Goal: Transaction & Acquisition: Purchase product/service

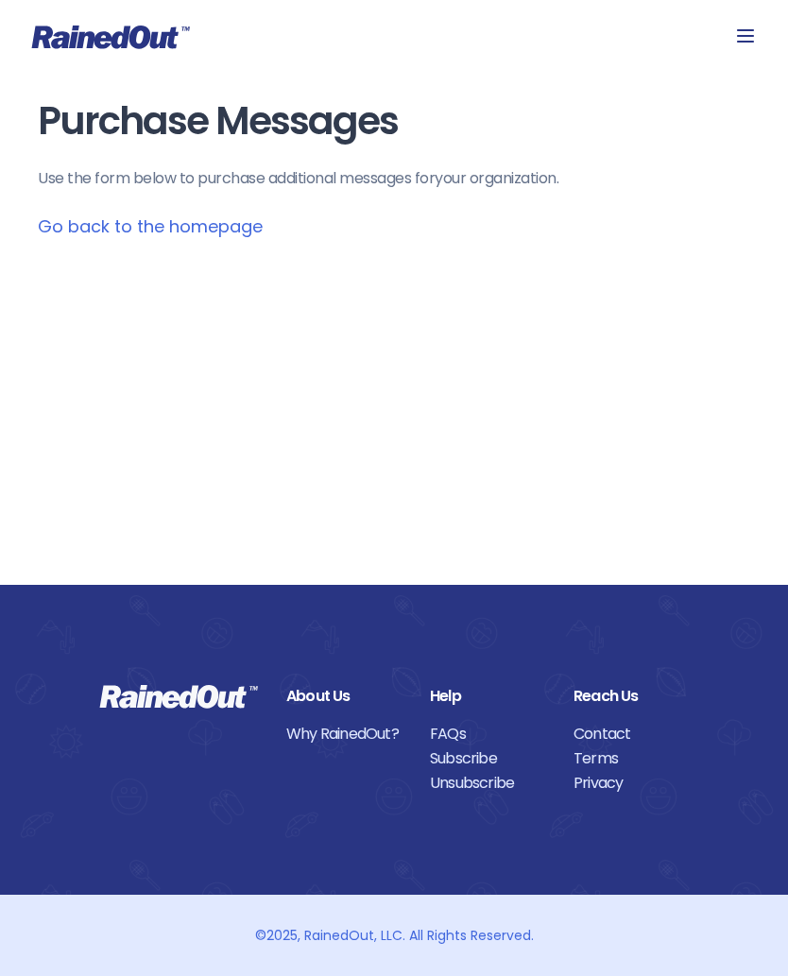
click at [753, 28] on icon at bounding box center [745, 36] width 23 height 23
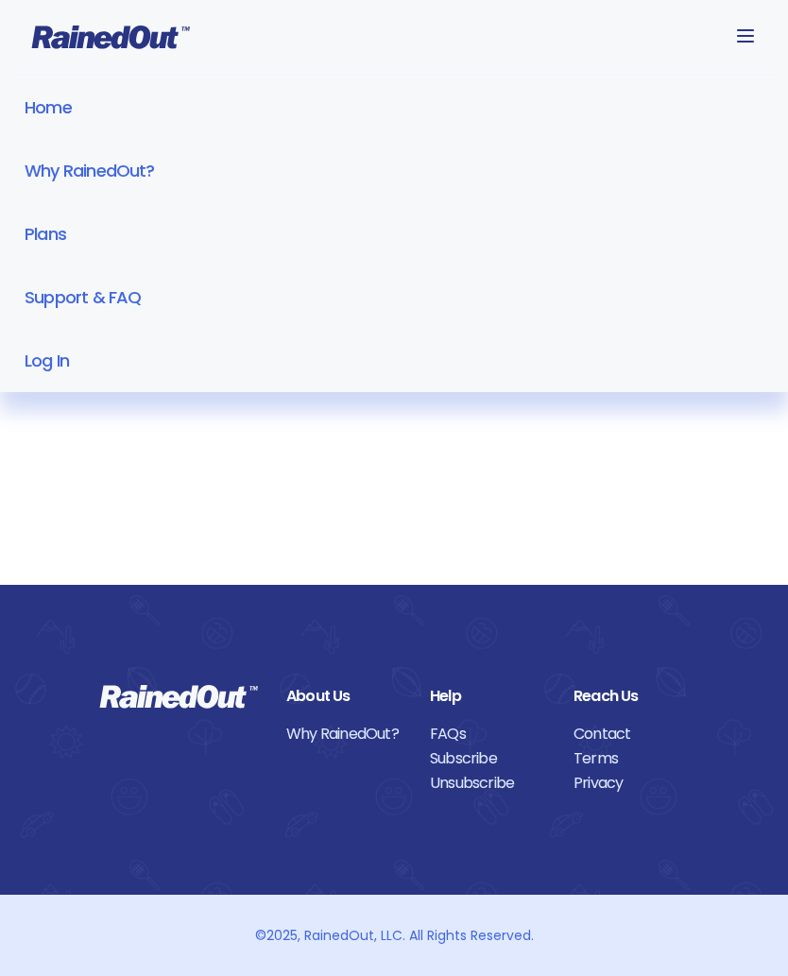
click at [58, 358] on link "Log In" at bounding box center [394, 360] width 788 height 63
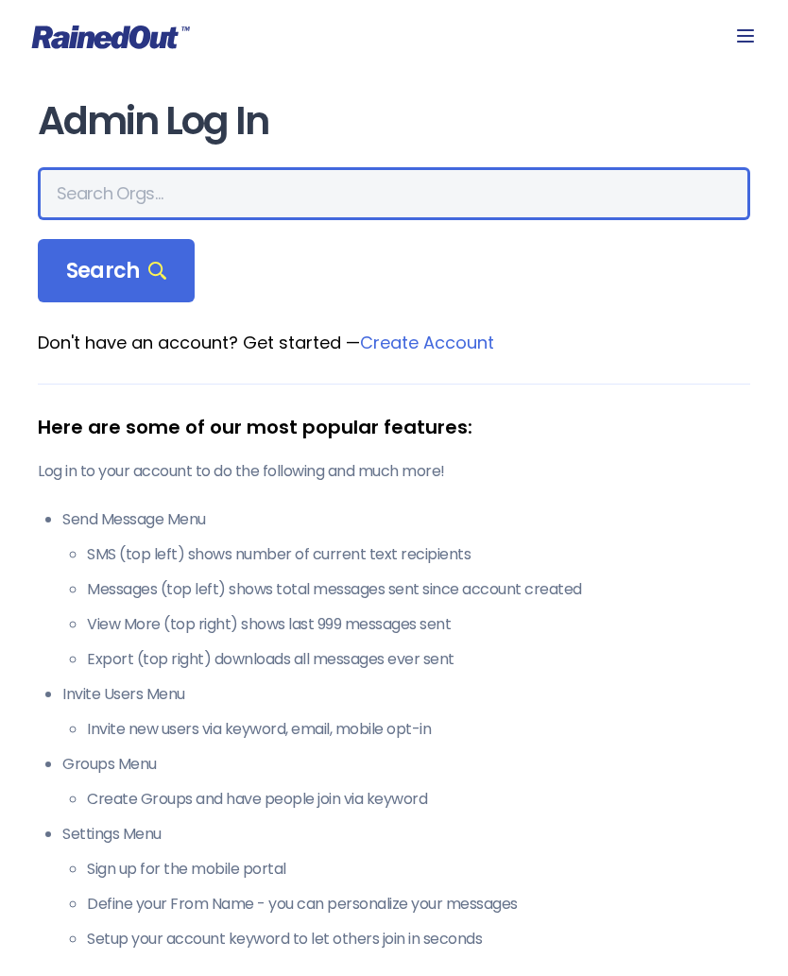
click at [219, 194] on input "text" at bounding box center [394, 193] width 712 height 53
type input "Bcfg"
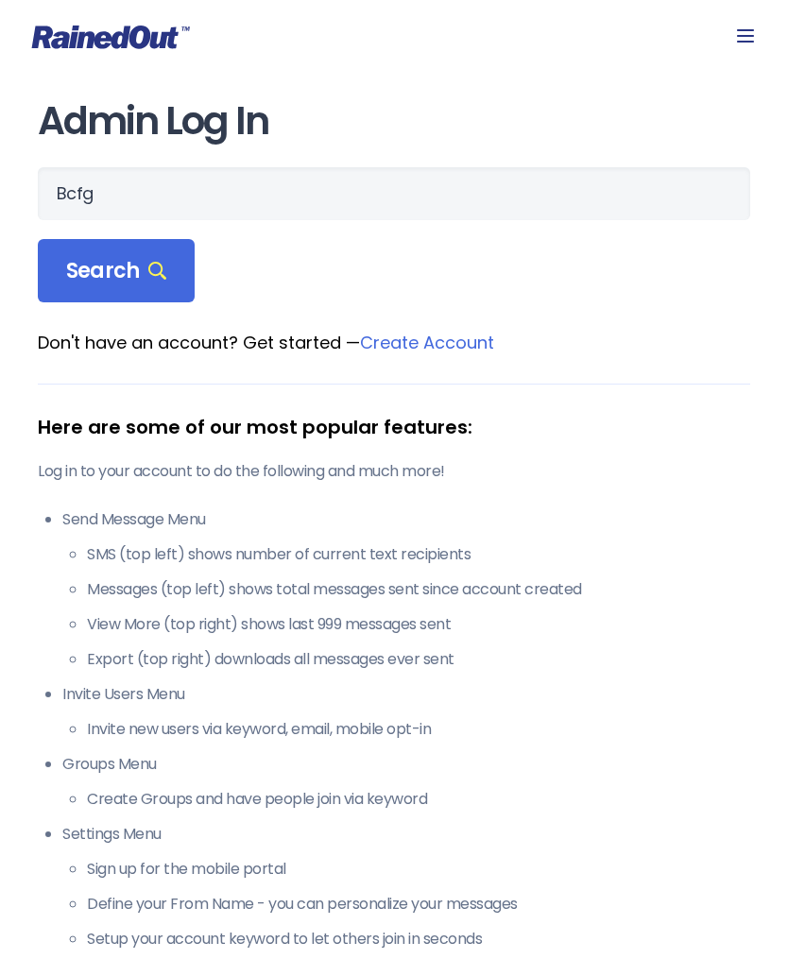
click at [137, 267] on span "Search" at bounding box center [116, 271] width 100 height 26
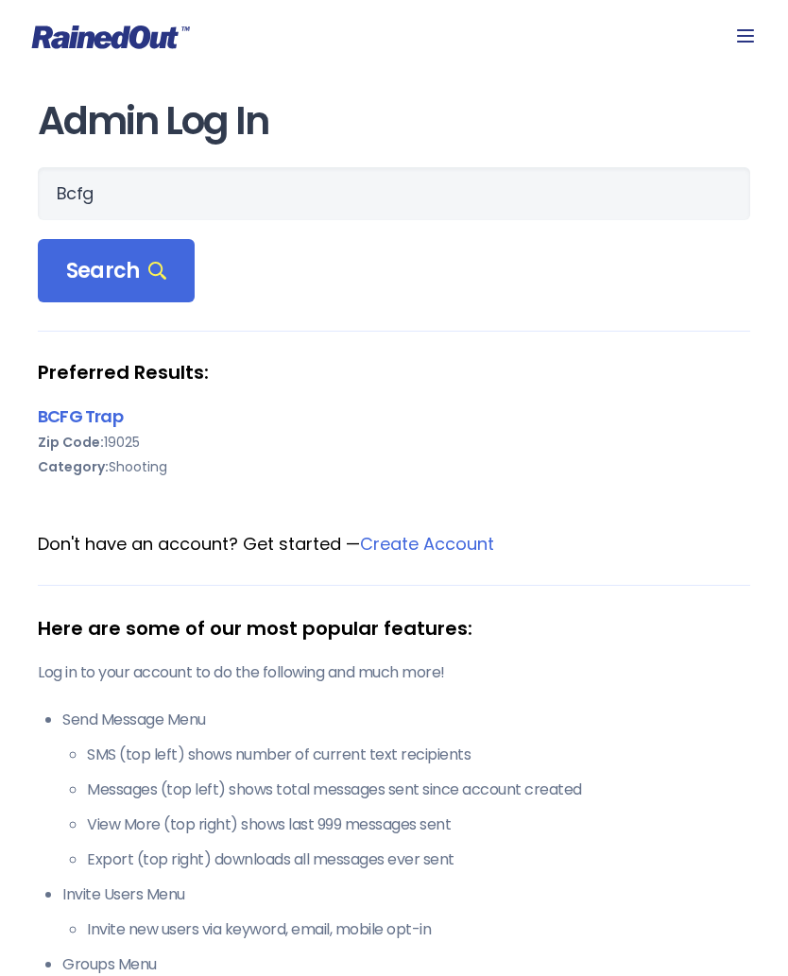
click at [120, 413] on link "BCFG Trap" at bounding box center [80, 416] width 85 height 24
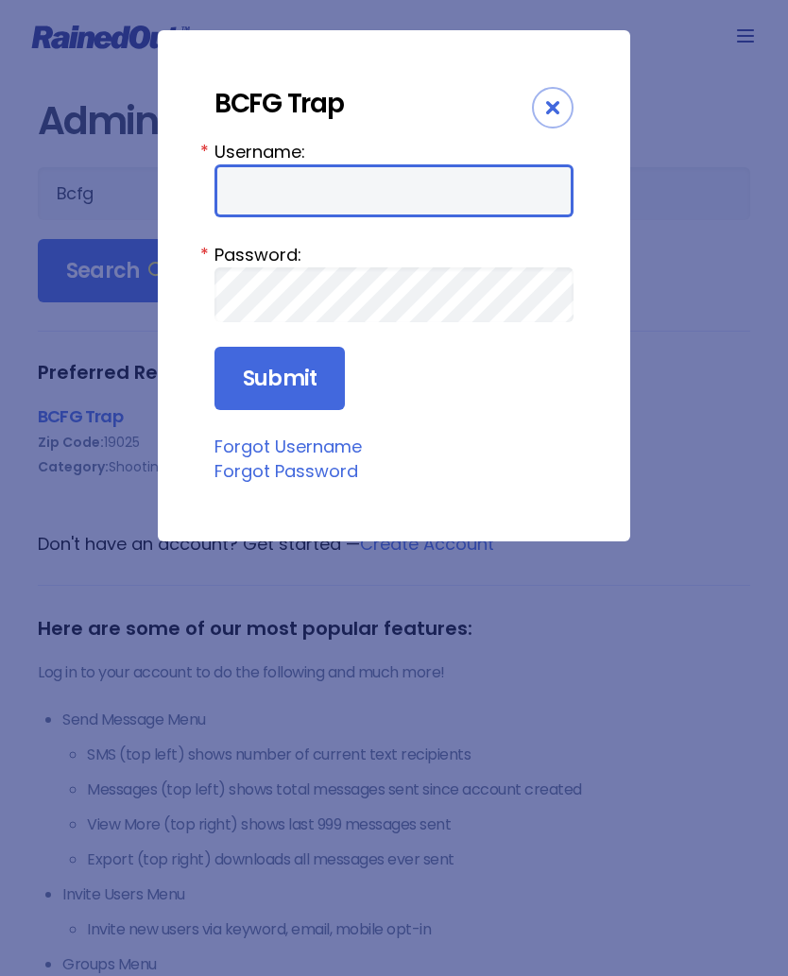
click at [352, 191] on input "Username:" at bounding box center [393, 190] width 359 height 53
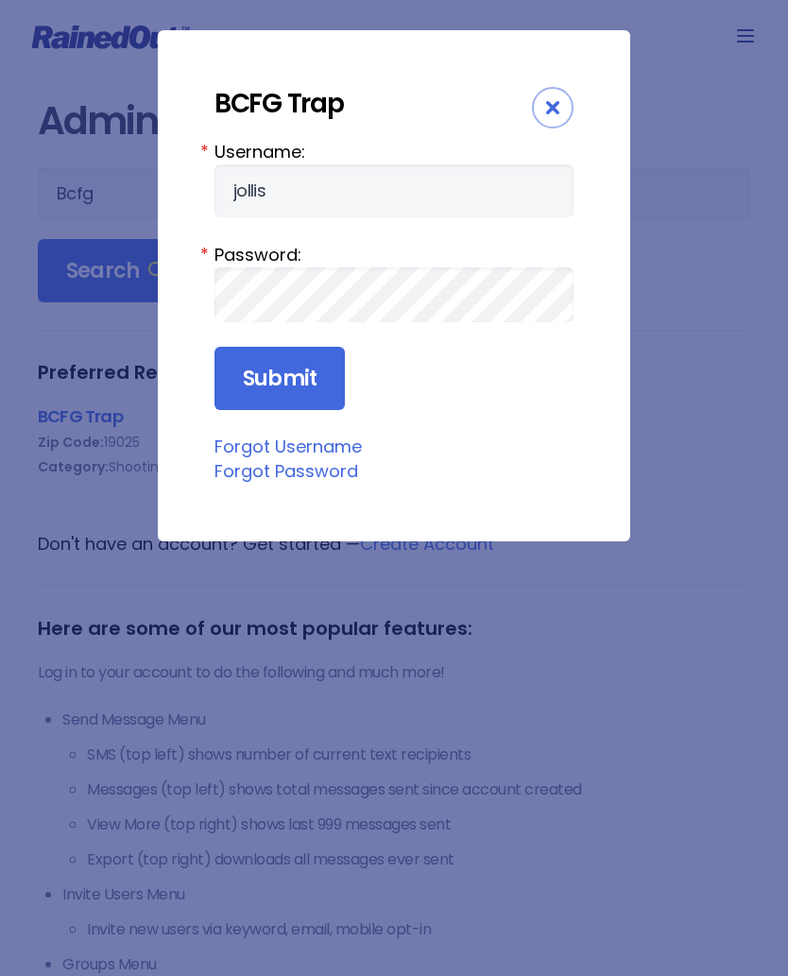
type input "jollis"
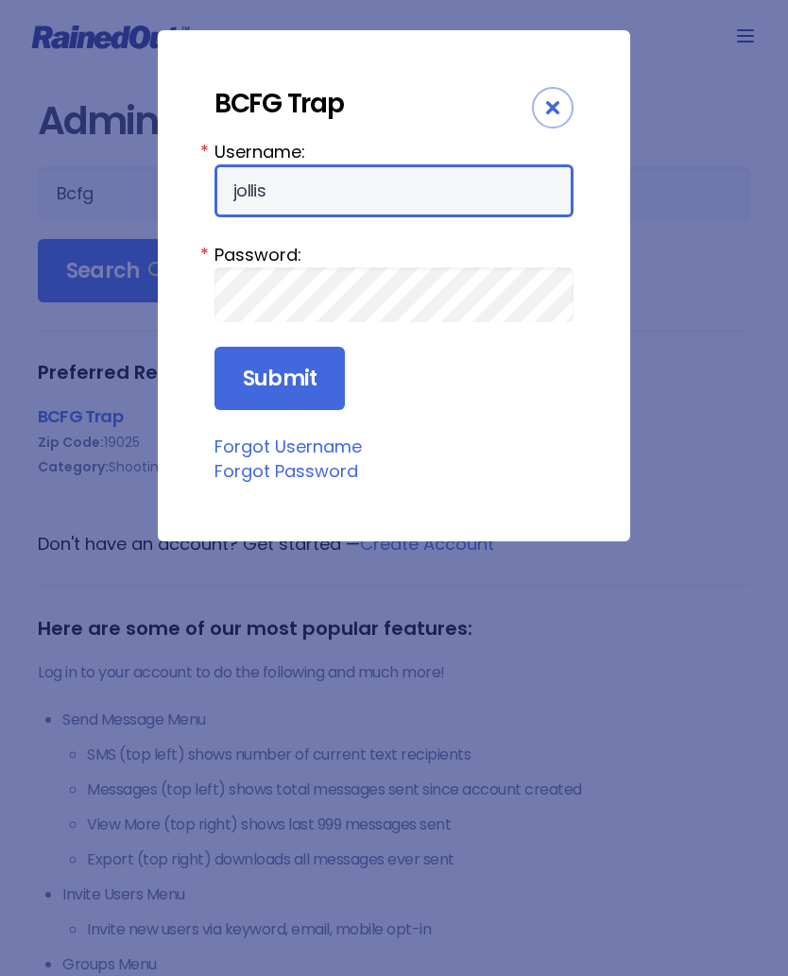
click at [278, 380] on input "Submit" at bounding box center [279, 379] width 130 height 64
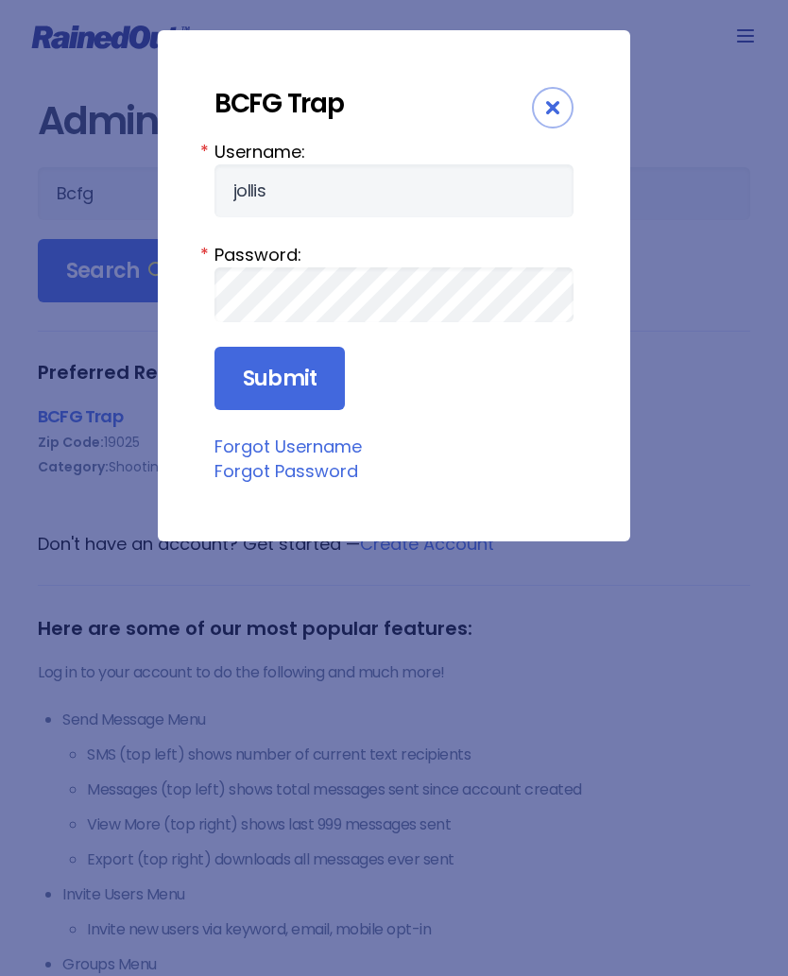
click at [302, 374] on input "Submit" at bounding box center [279, 379] width 130 height 64
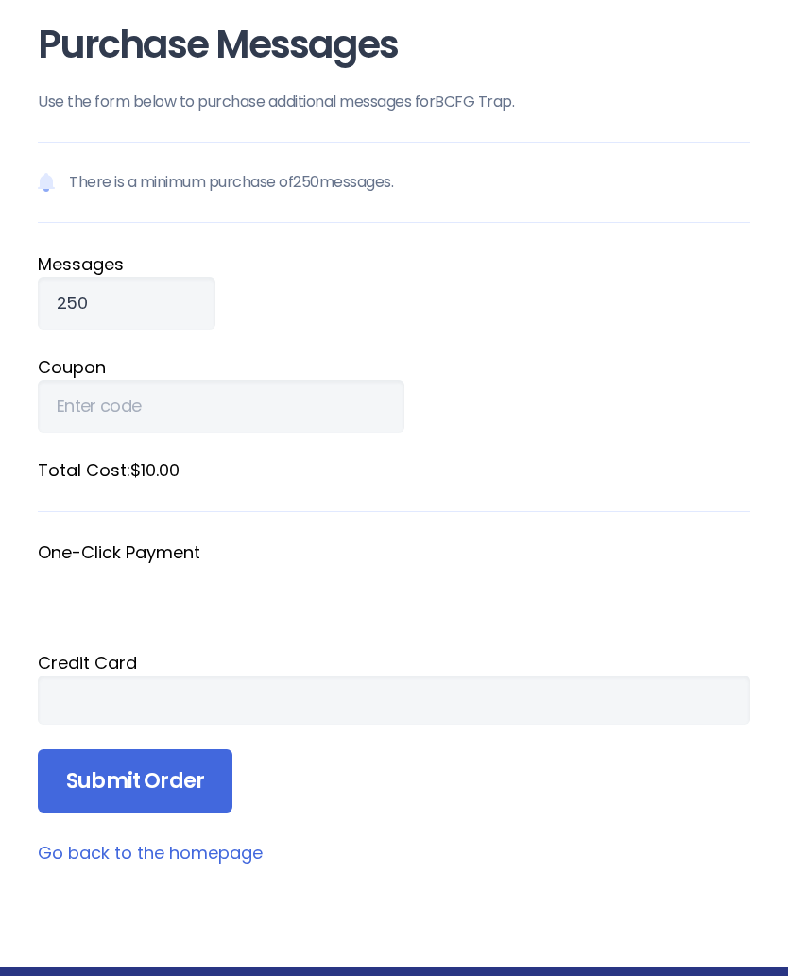
scroll to position [83, 0]
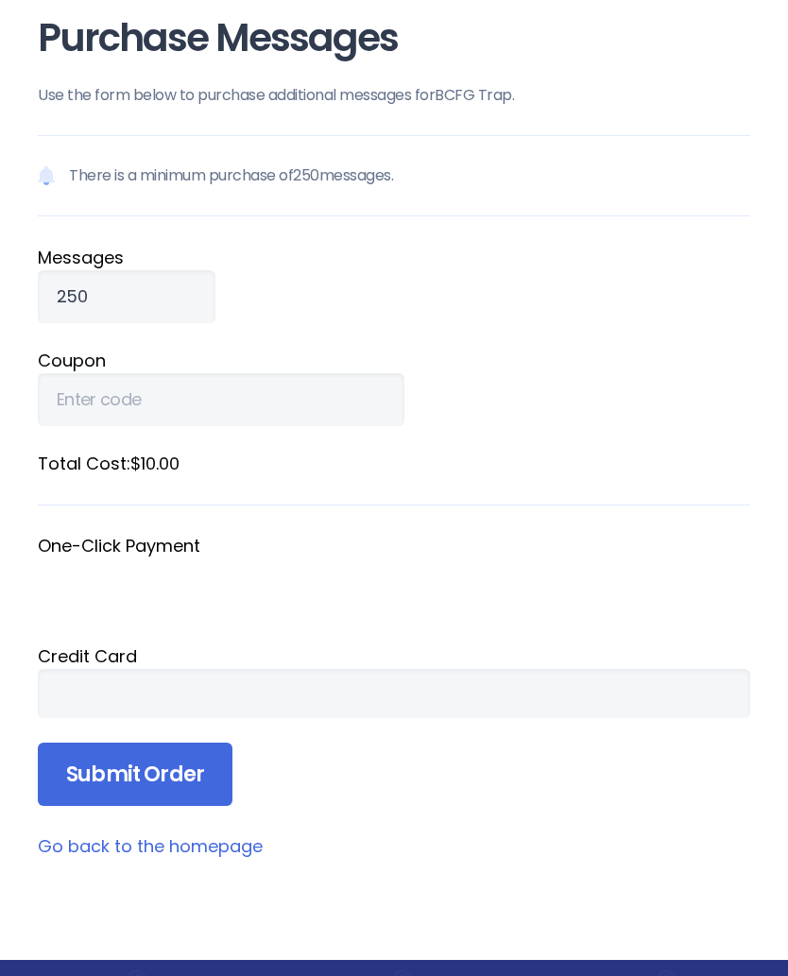
click at [167, 771] on input "Submit Order" at bounding box center [135, 774] width 195 height 64
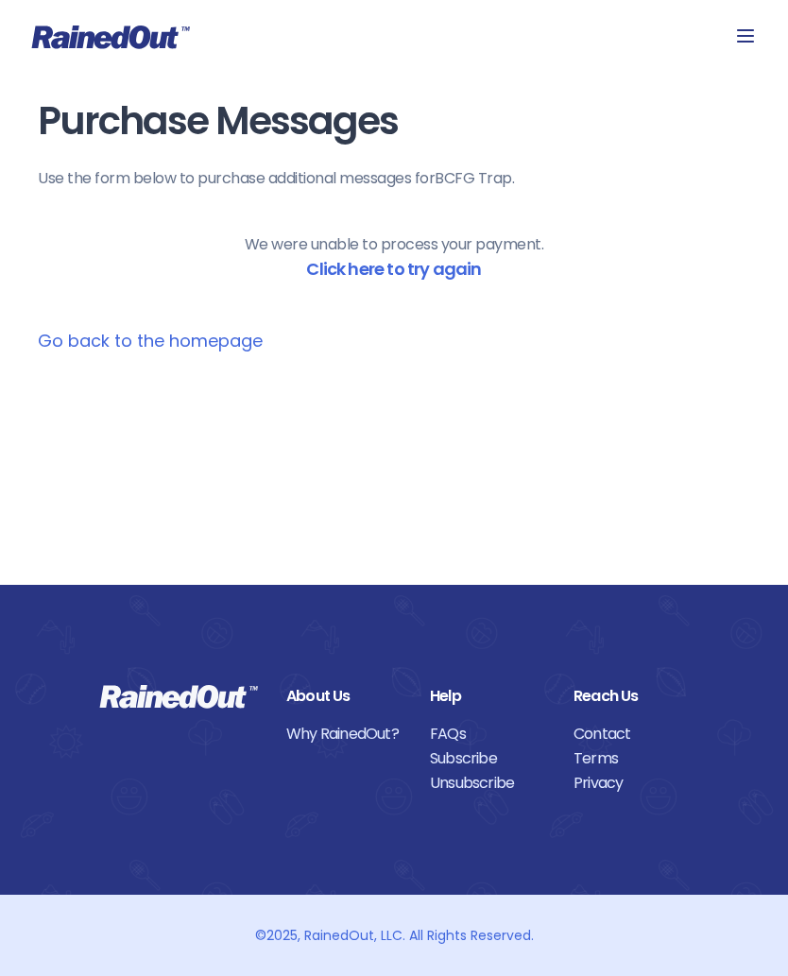
scroll to position [0, 0]
click at [395, 263] on link "Click here to try again" at bounding box center [393, 269] width 175 height 24
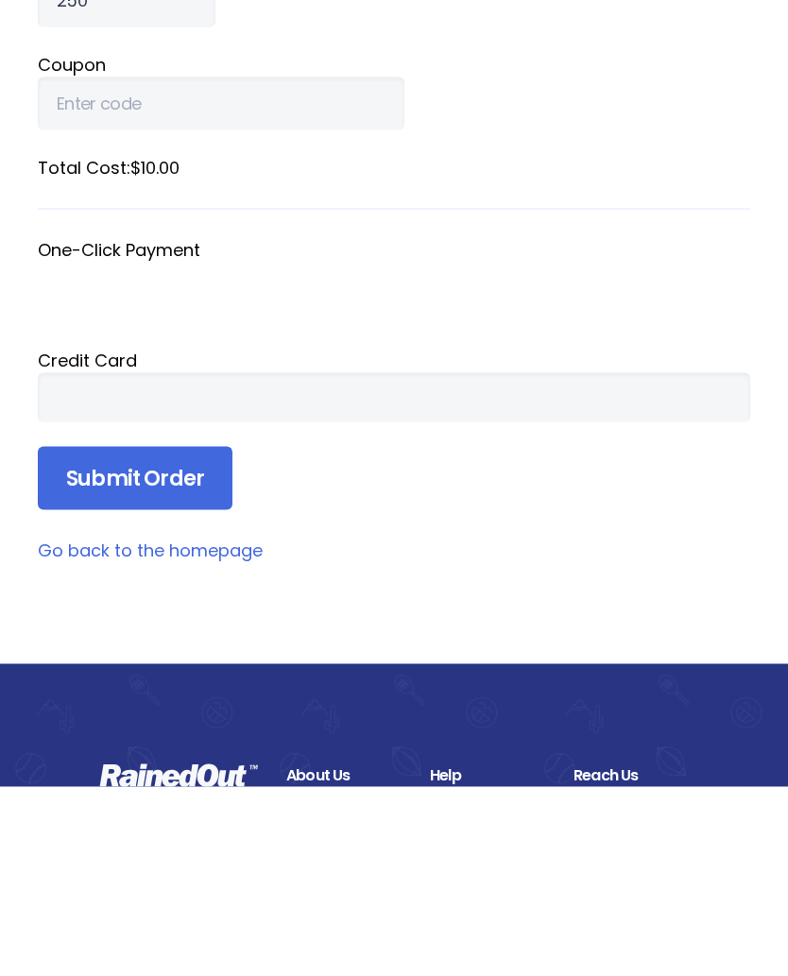
scroll to position [461, 0]
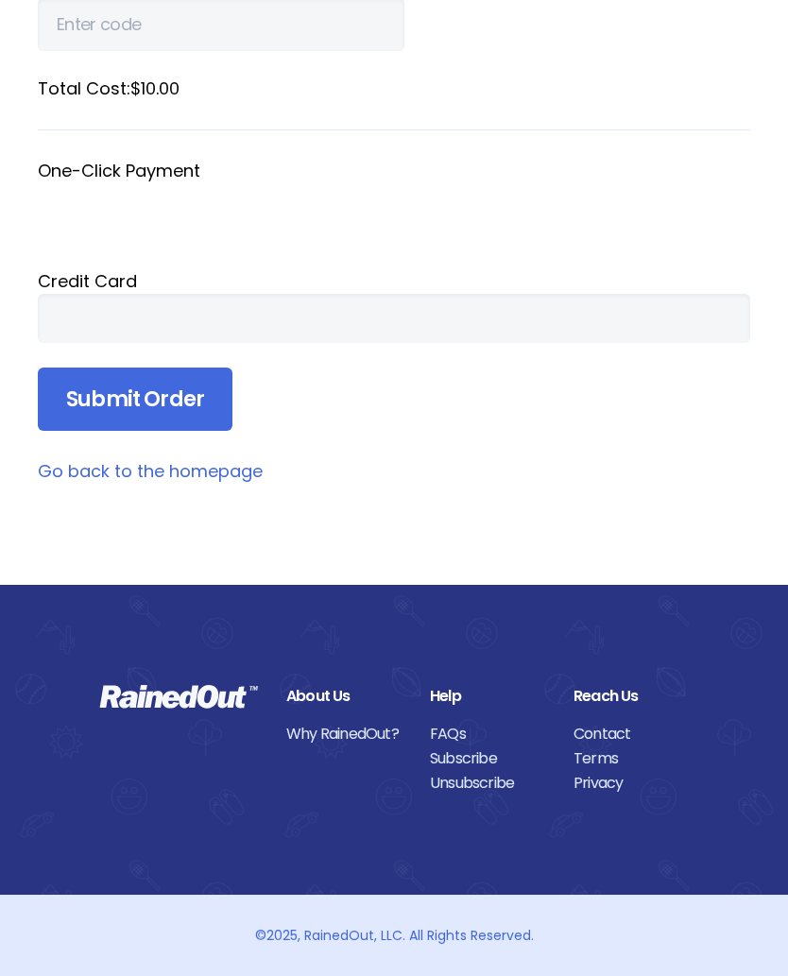
click at [161, 393] on input "Submit Order" at bounding box center [135, 399] width 195 height 64
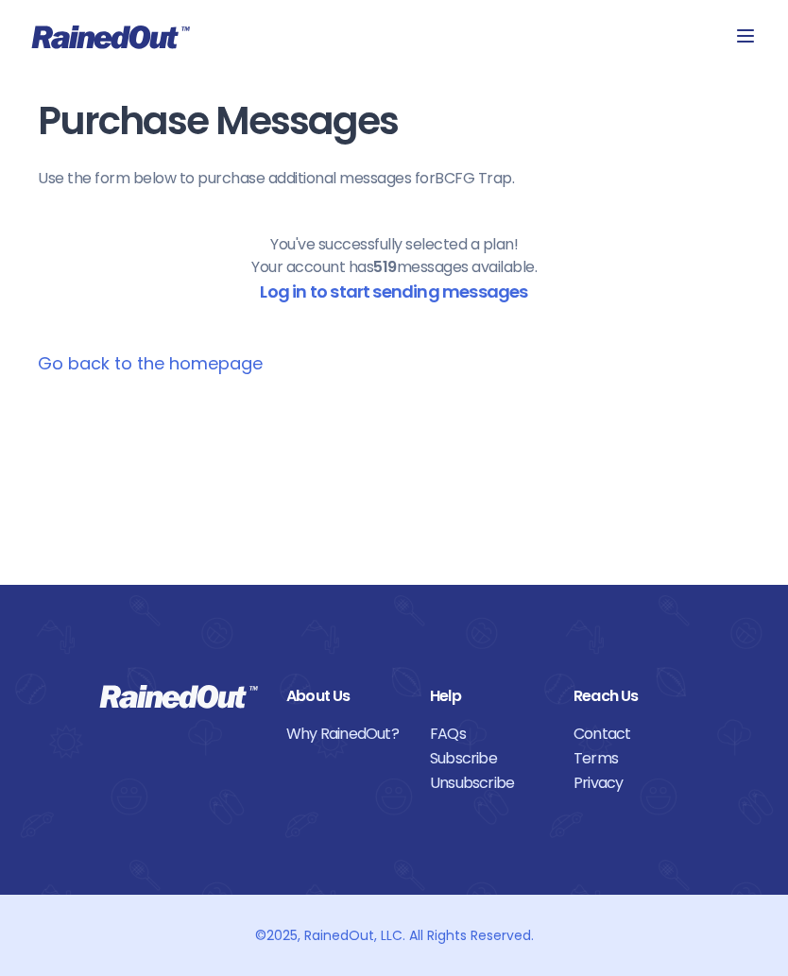
scroll to position [0, 0]
click at [753, 29] on icon at bounding box center [745, 35] width 17 height 13
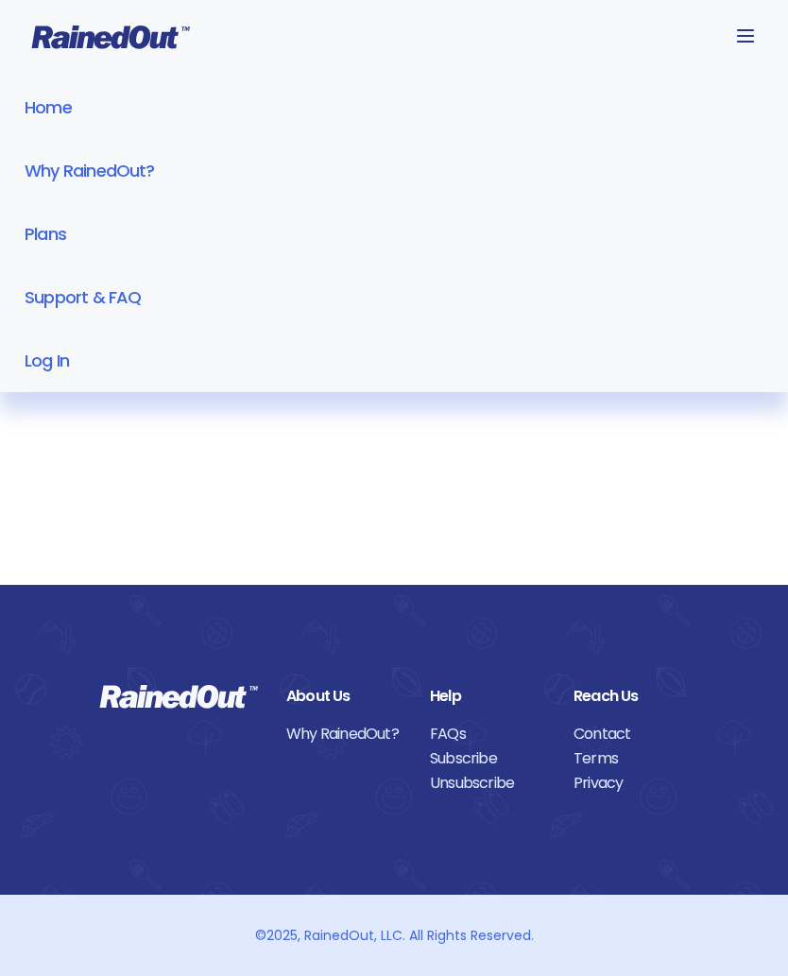
click at [59, 366] on link "Log In" at bounding box center [394, 360] width 788 height 63
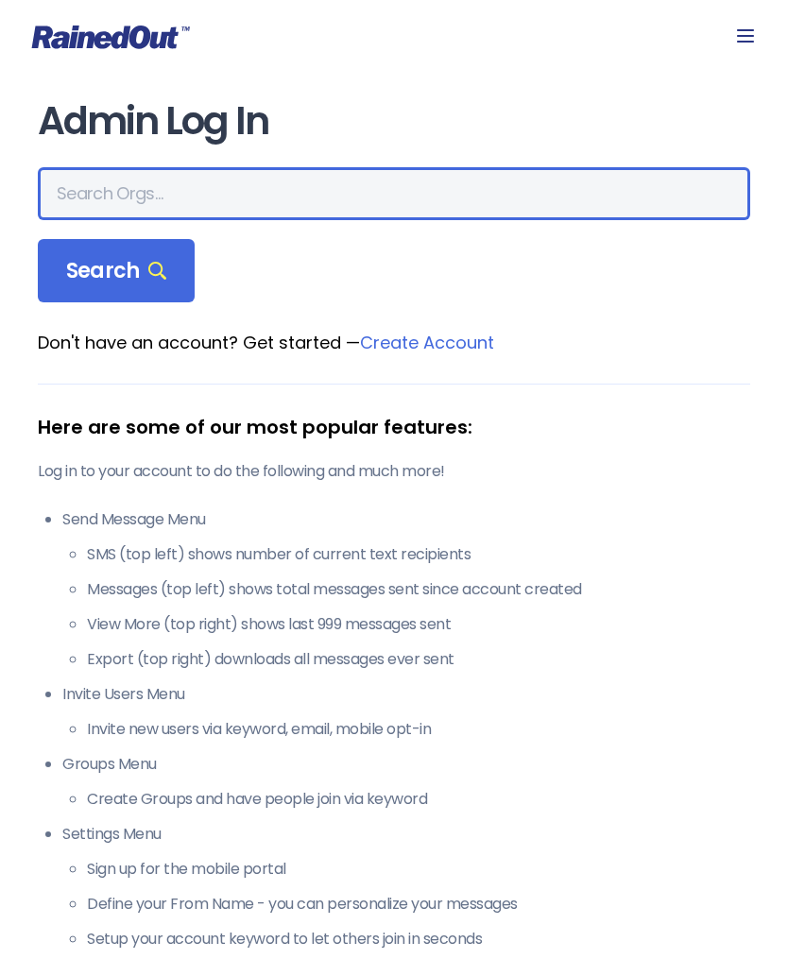
click at [234, 196] on input "text" at bounding box center [394, 193] width 712 height 53
type input "Bcfg"
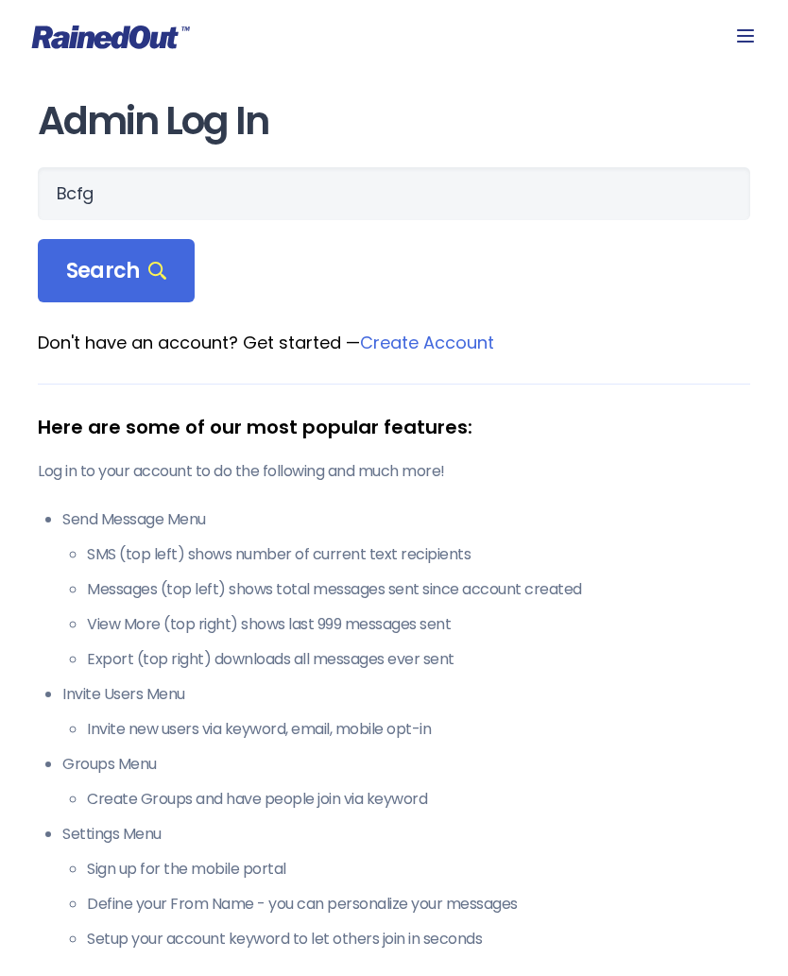
click at [129, 262] on span "Search" at bounding box center [116, 271] width 100 height 26
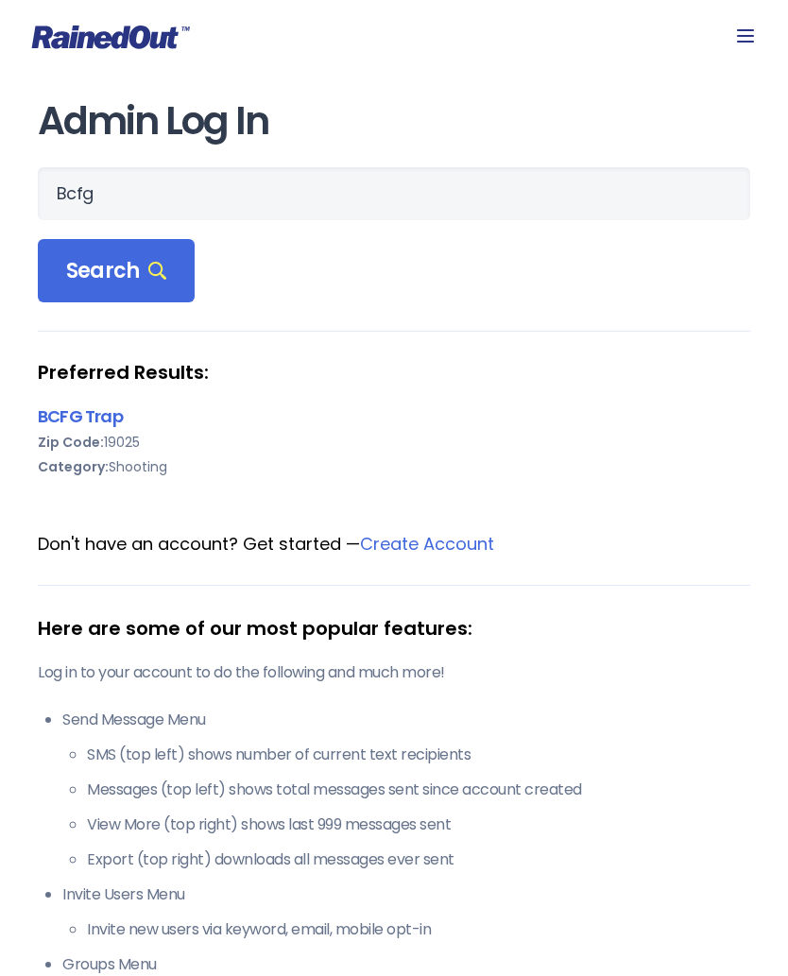
click at [93, 421] on link "BCFG Trap" at bounding box center [80, 416] width 85 height 24
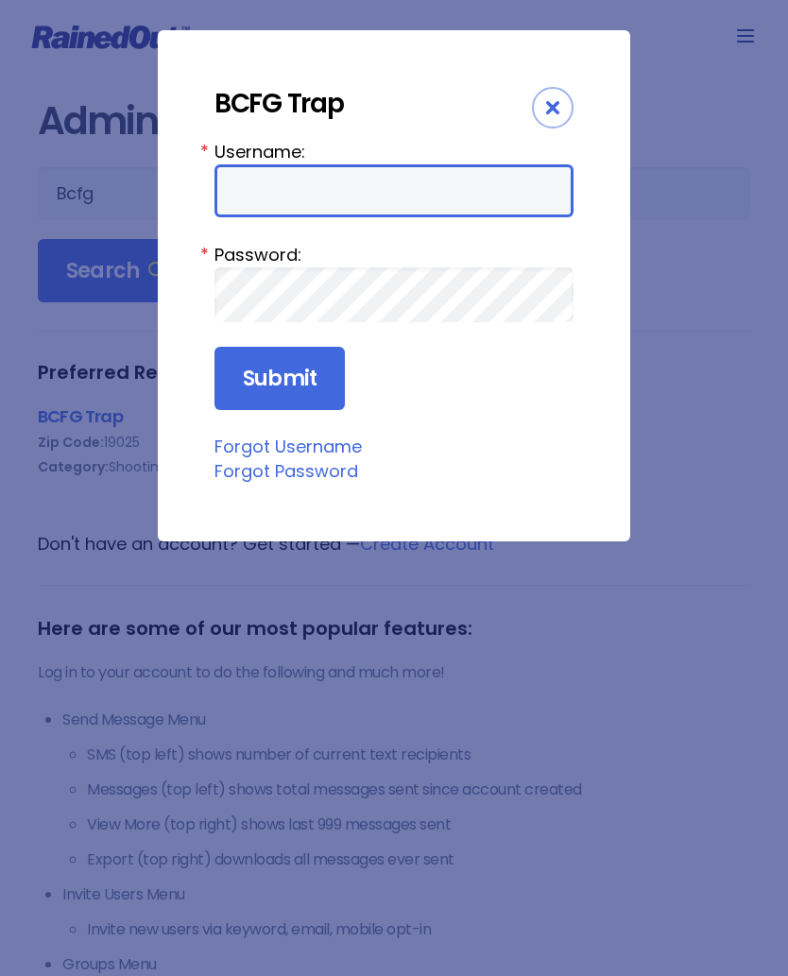
click at [339, 183] on input "Username:" at bounding box center [393, 190] width 359 height 53
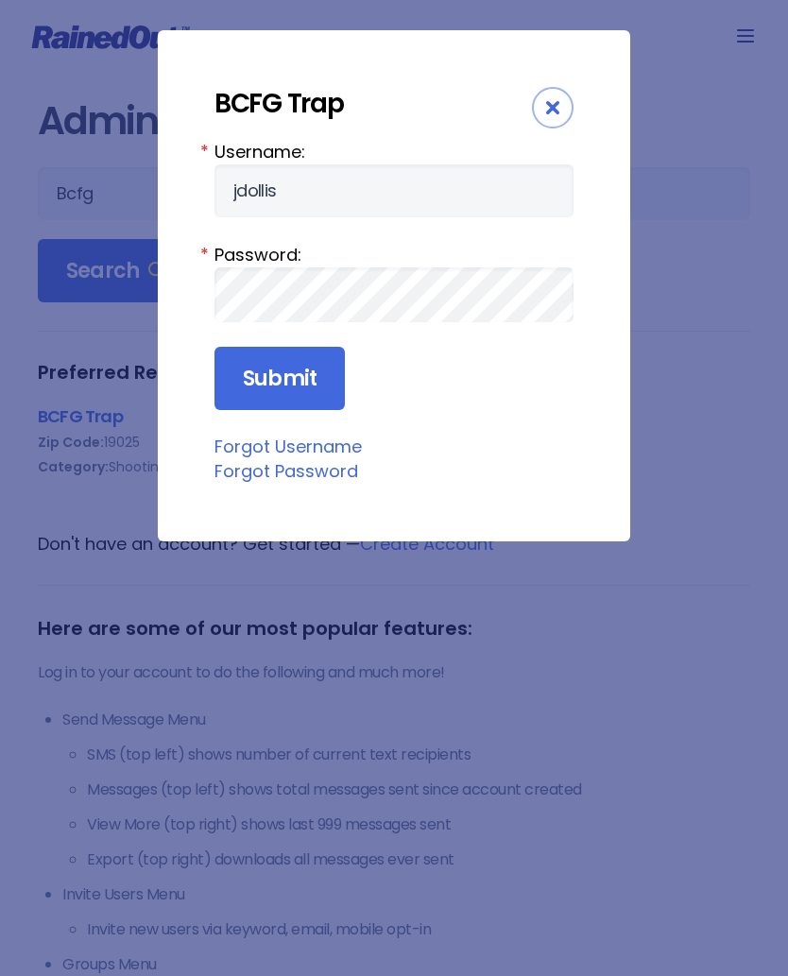
type input "jdollis"
click at [301, 379] on input "Submit" at bounding box center [279, 379] width 130 height 64
